Goal: Book appointment/travel/reservation

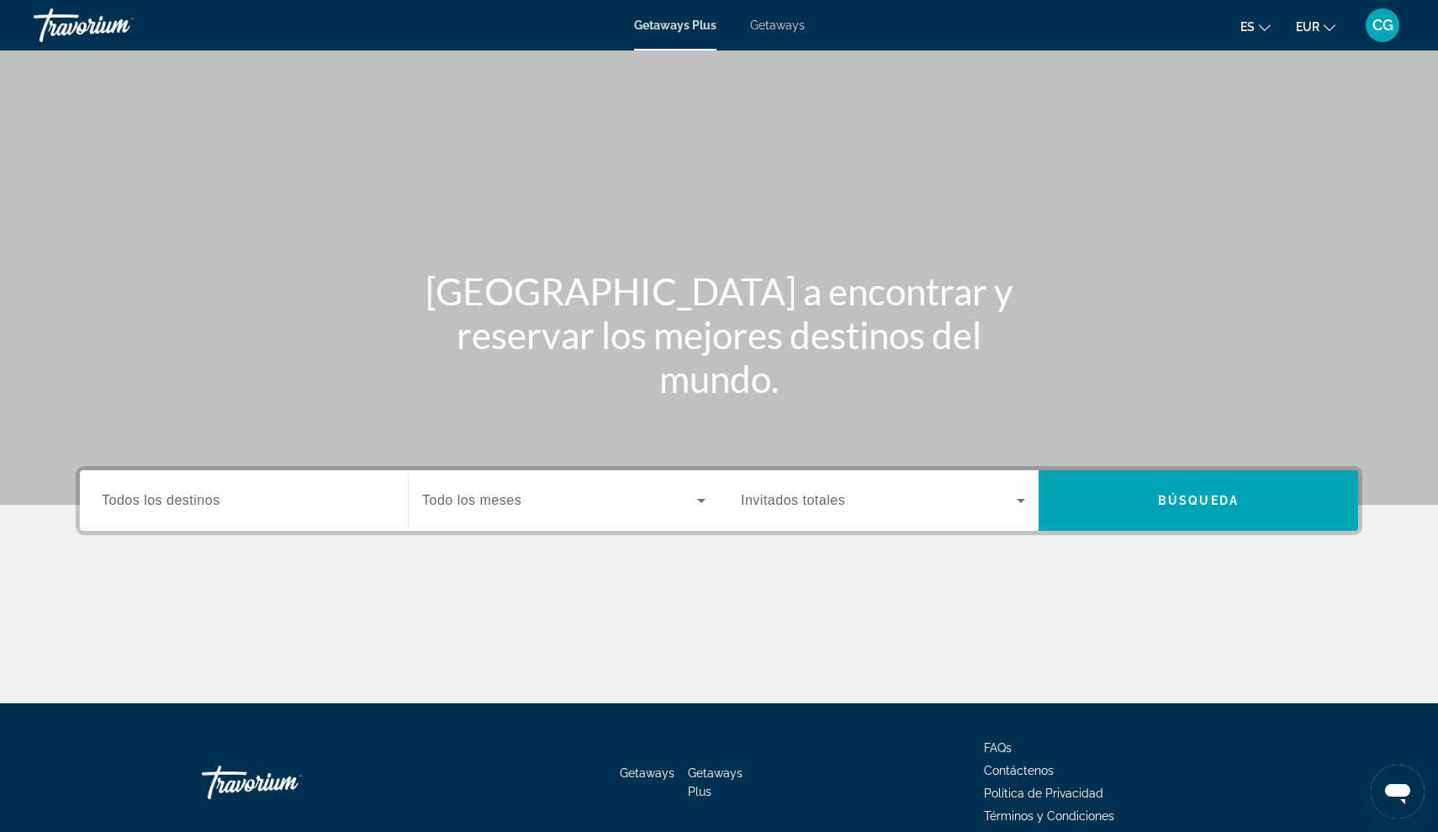
click at [216, 498] on span "Todos los destinos" at bounding box center [161, 500] width 119 height 14
click at [216, 498] on input "Destination Todos los destinos" at bounding box center [244, 501] width 284 height 20
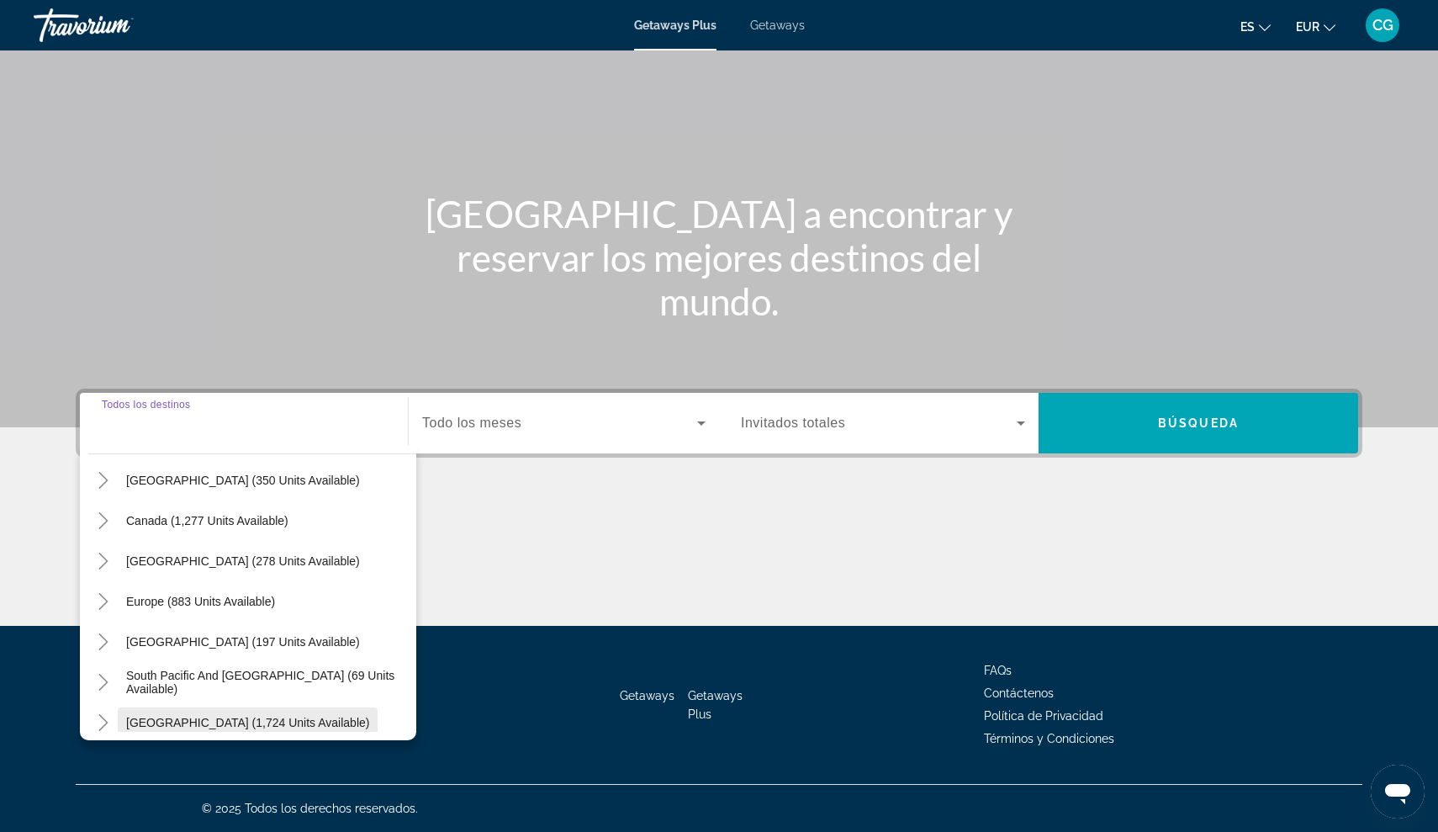
scroll to position [93, 0]
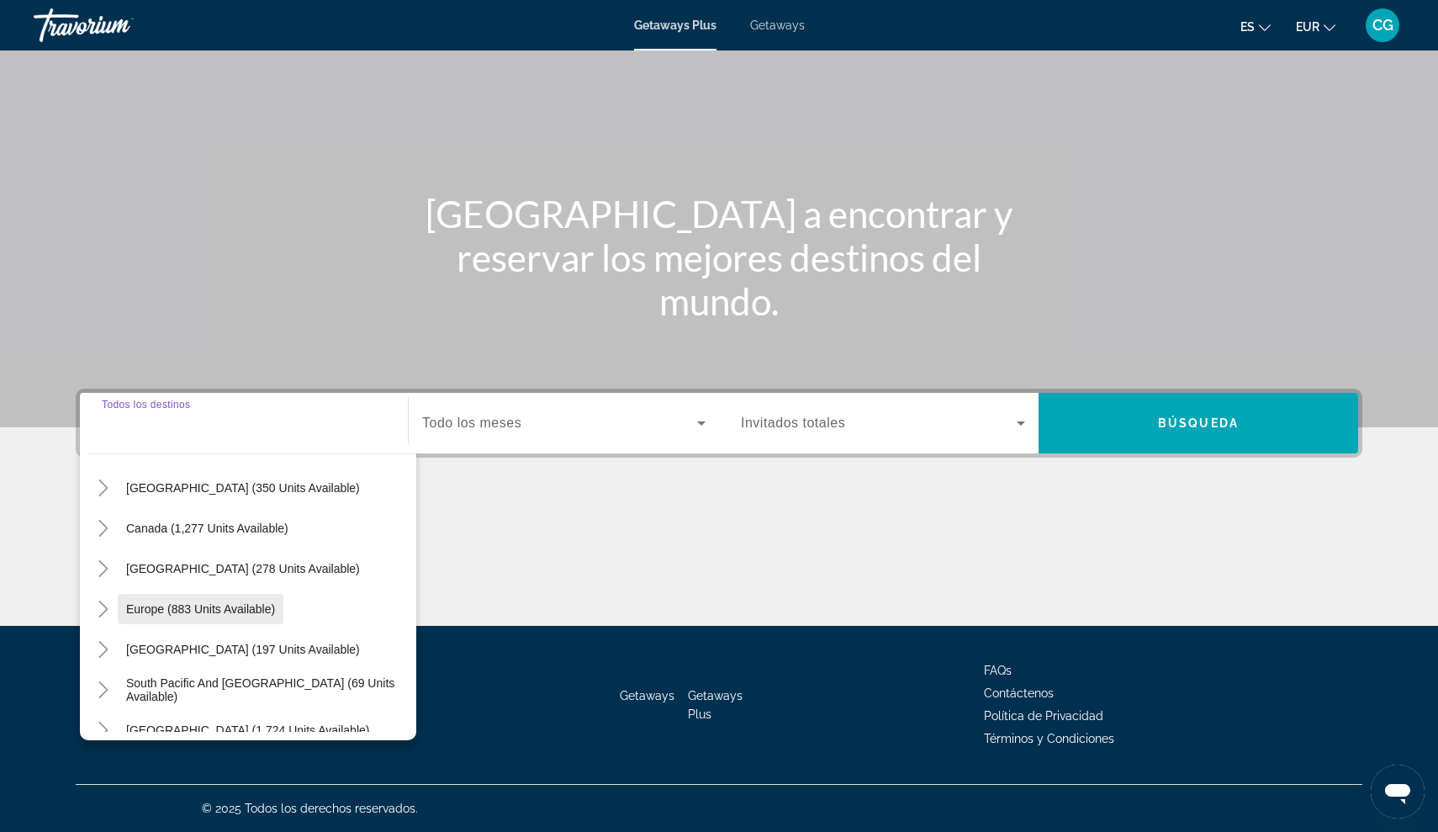
click at [152, 615] on span "Europe (883 units available)" at bounding box center [200, 608] width 149 height 13
type input "**********"
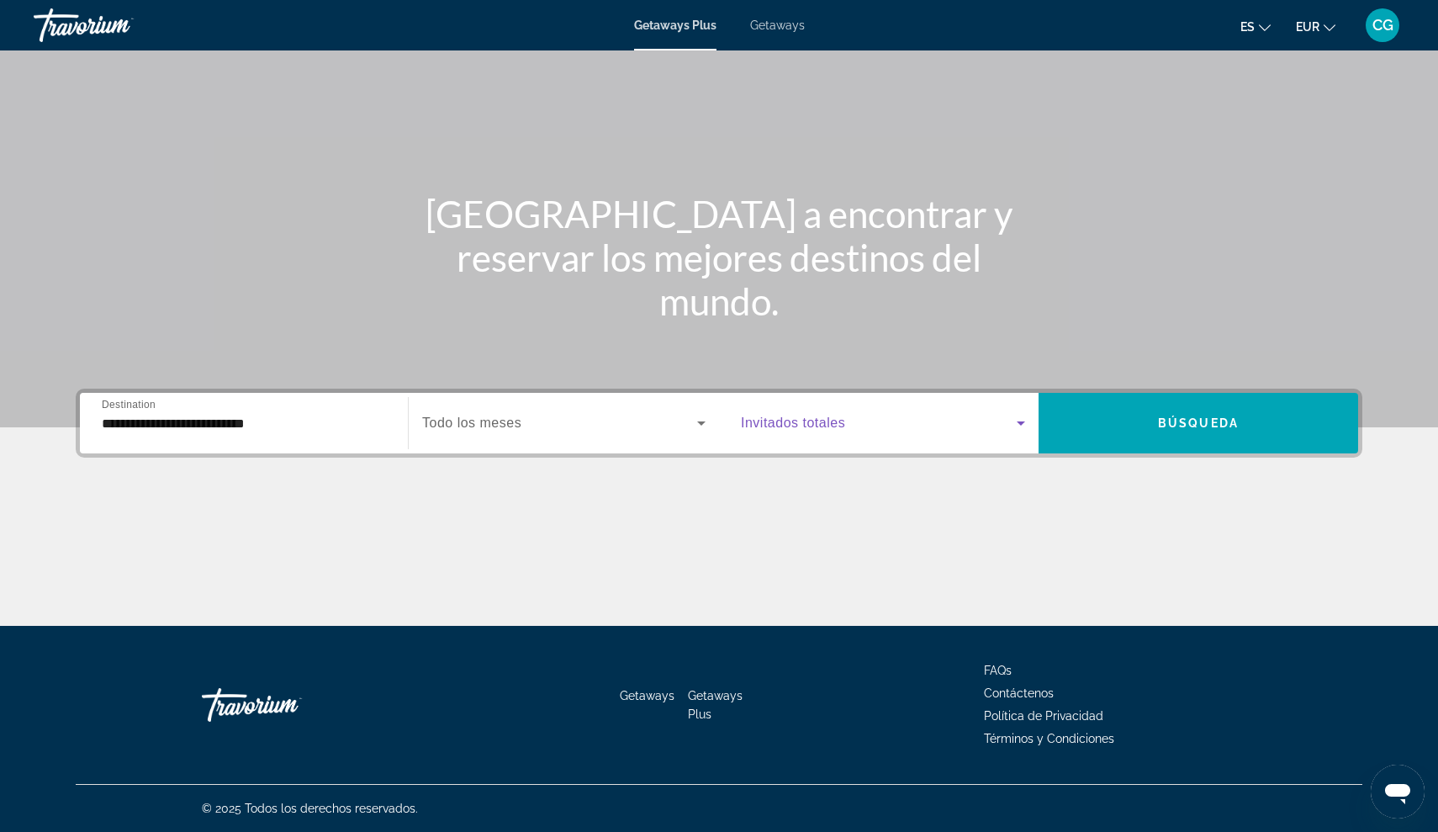
click at [1020, 421] on icon "Search widget" at bounding box center [1021, 423] width 20 height 20
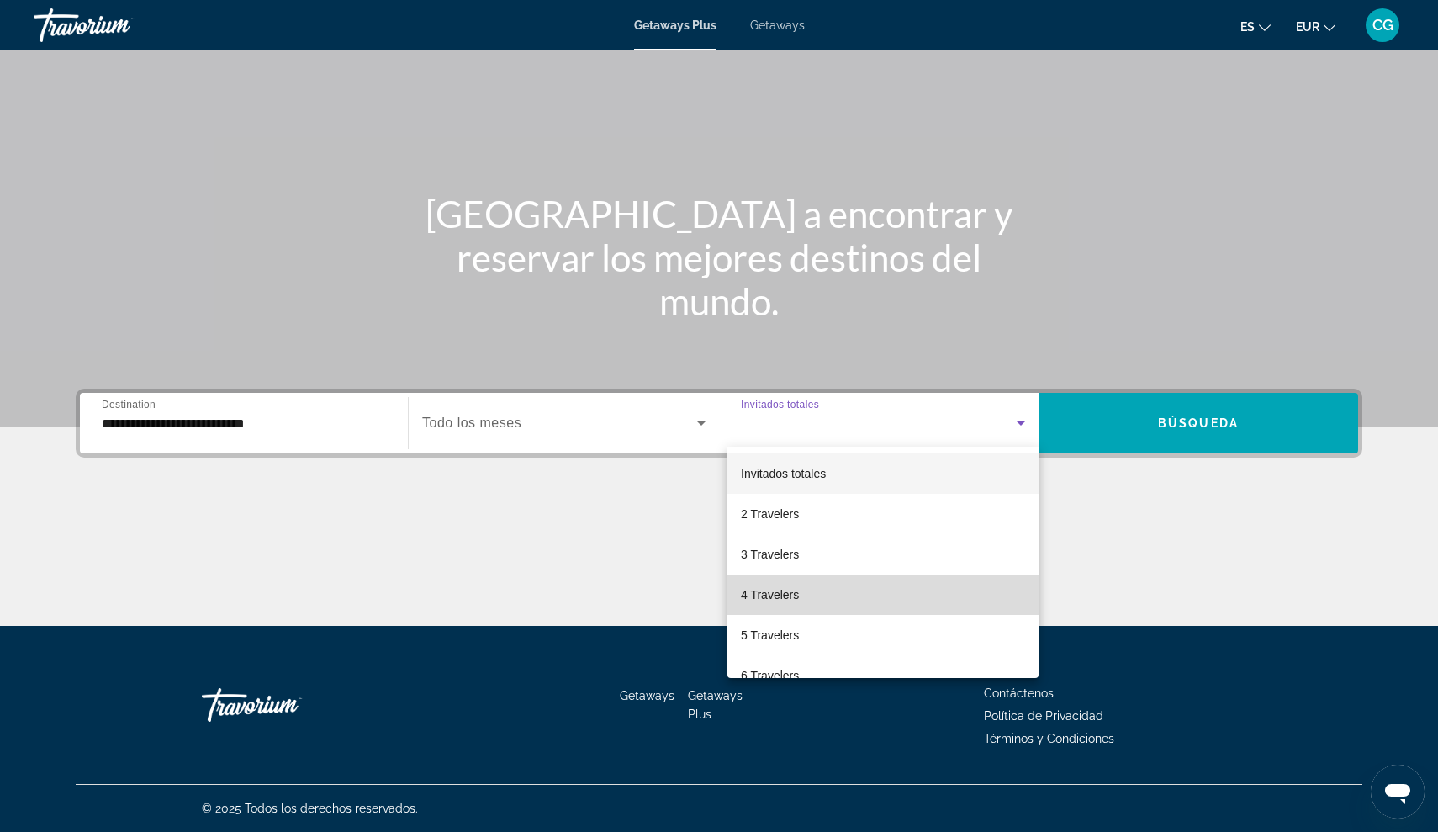
click at [817, 602] on mat-option "4 Travelers" at bounding box center [883, 594] width 311 height 40
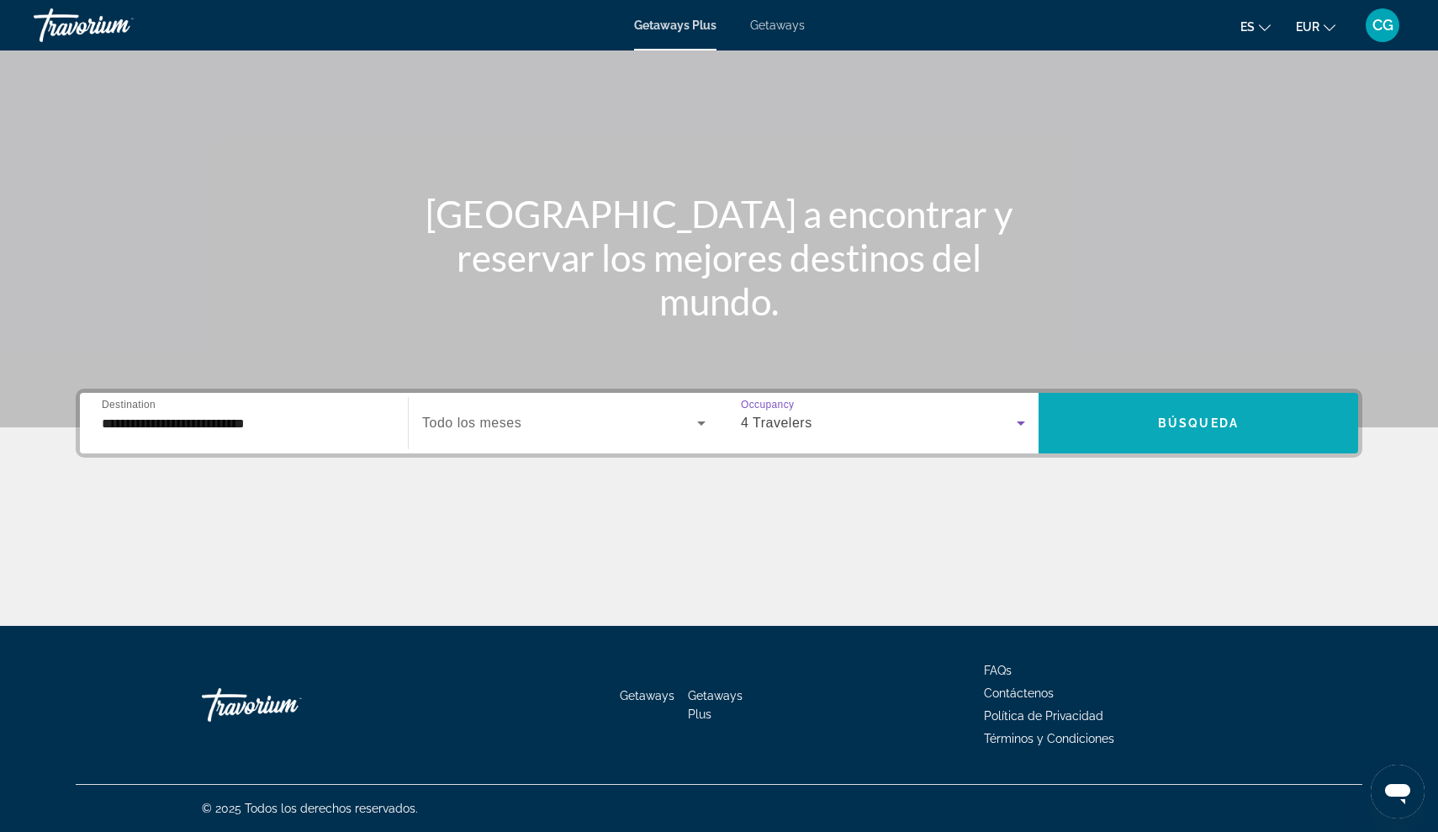
click at [1167, 431] on span "Search widget" at bounding box center [1199, 423] width 320 height 40
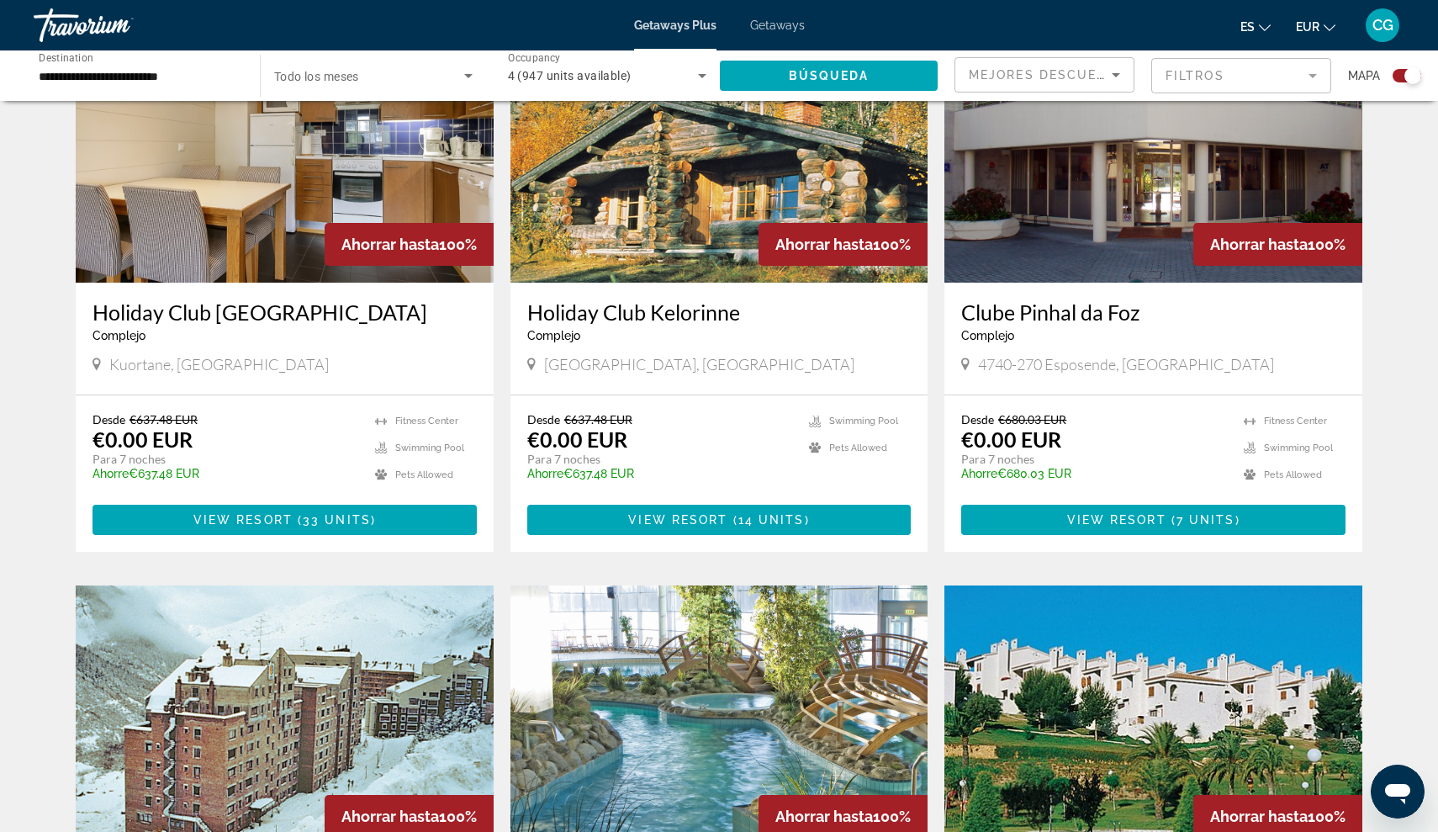
scroll to position [1869, 0]
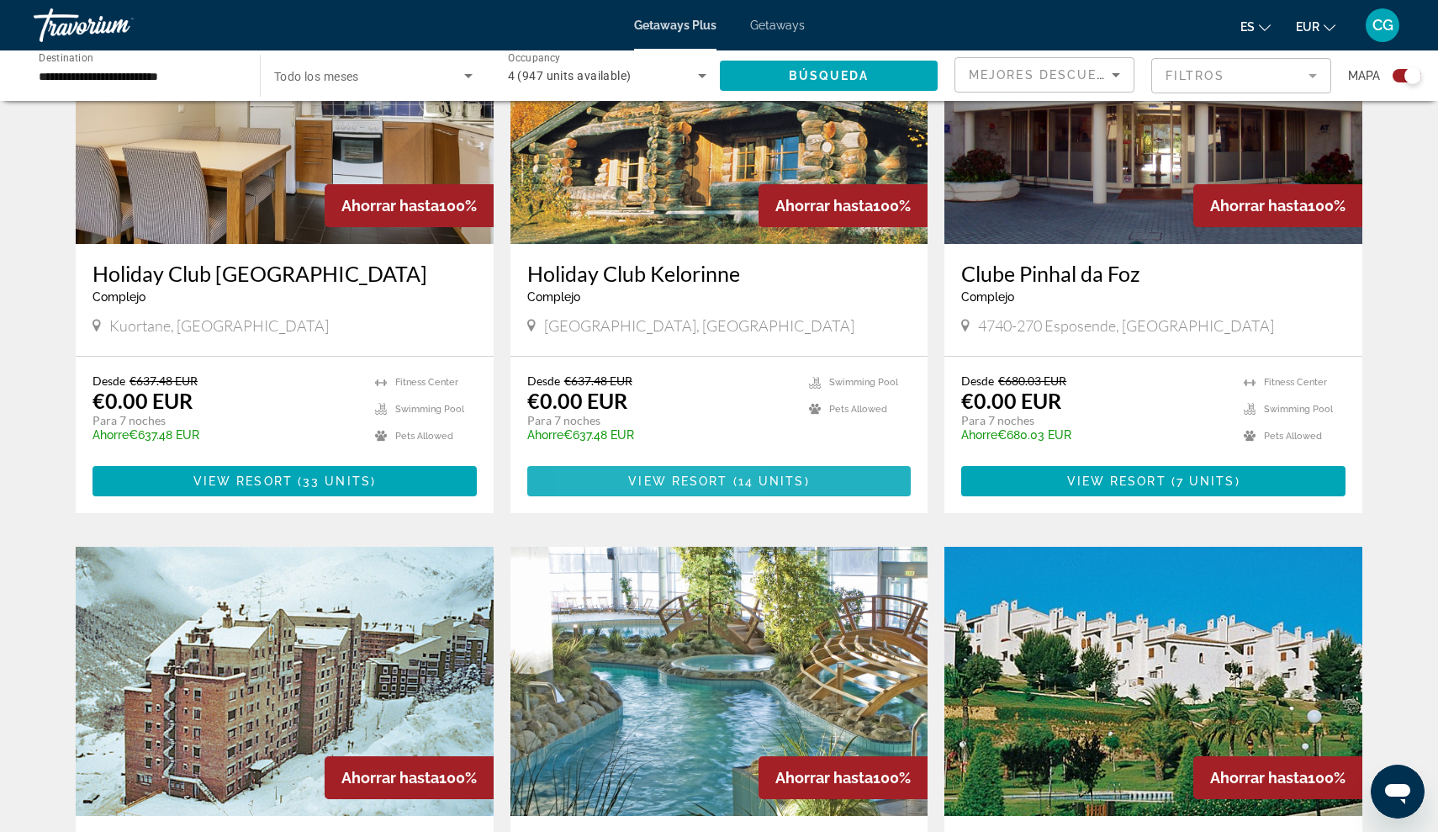
click at [626, 467] on span "Main content" at bounding box center [719, 481] width 384 height 40
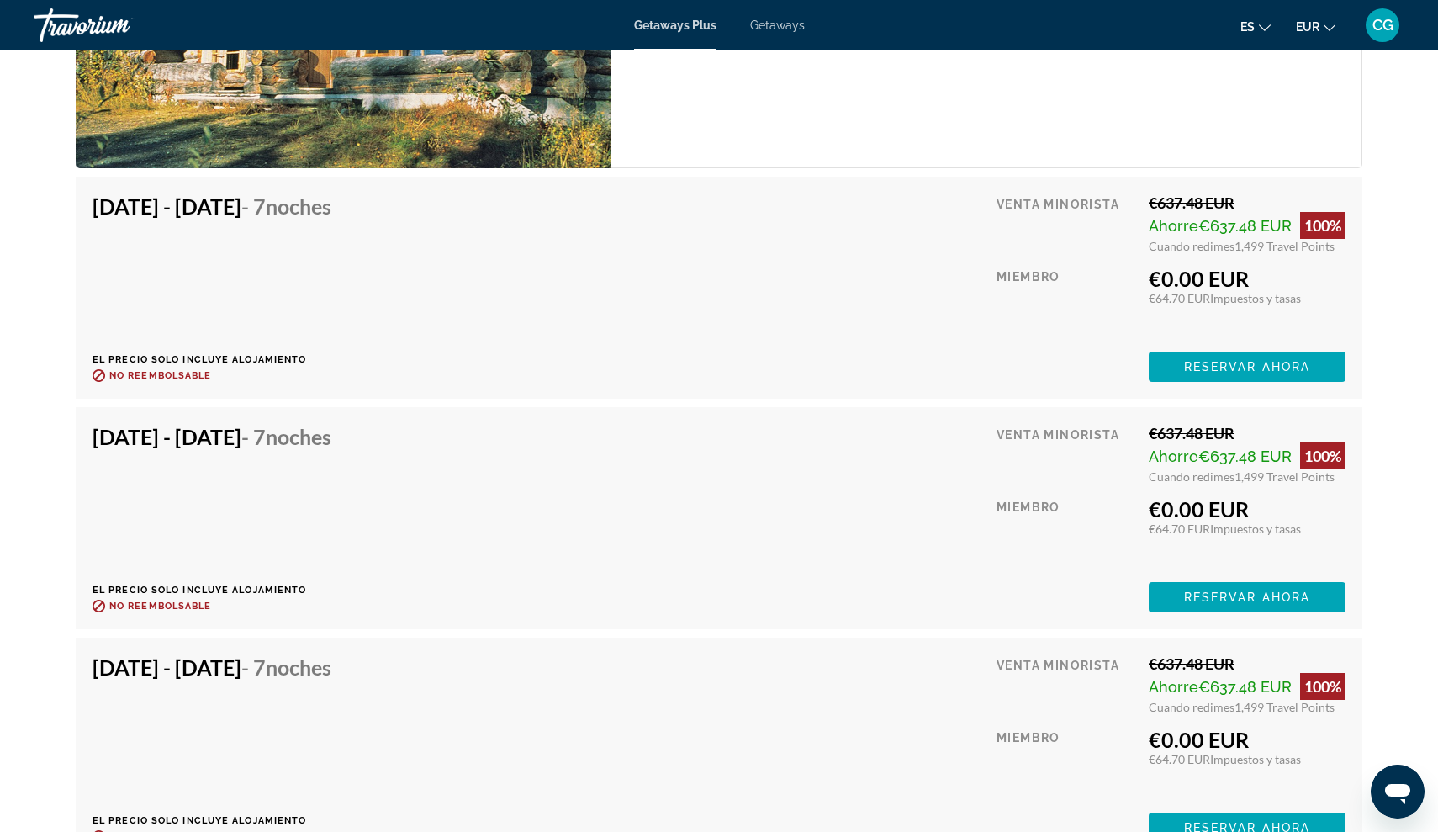
scroll to position [2957, 0]
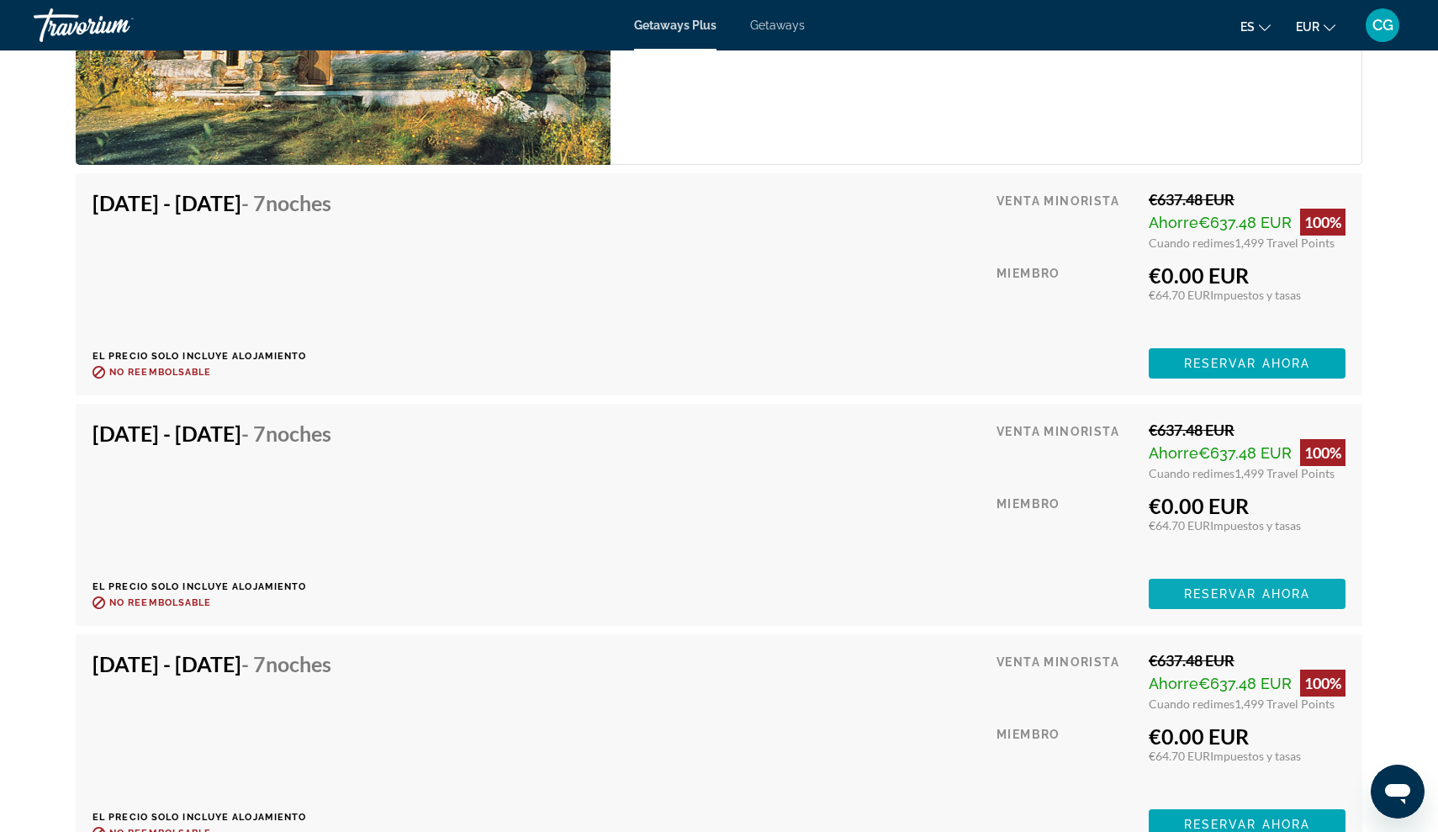
click at [1188, 600] on span "Reservar ahora" at bounding box center [1247, 593] width 126 height 13
